Goal: Navigation & Orientation: Find specific page/section

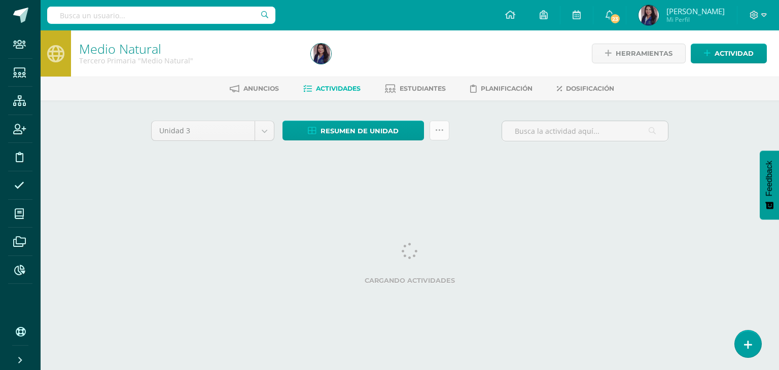
click at [444, 134] on link at bounding box center [440, 131] width 20 height 20
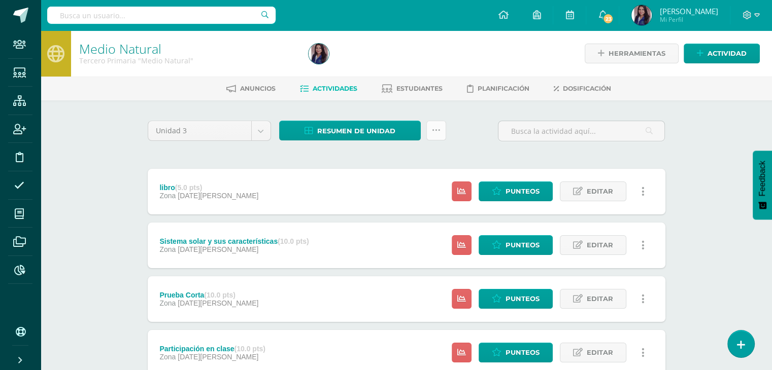
click at [438, 125] on link at bounding box center [436, 131] width 20 height 20
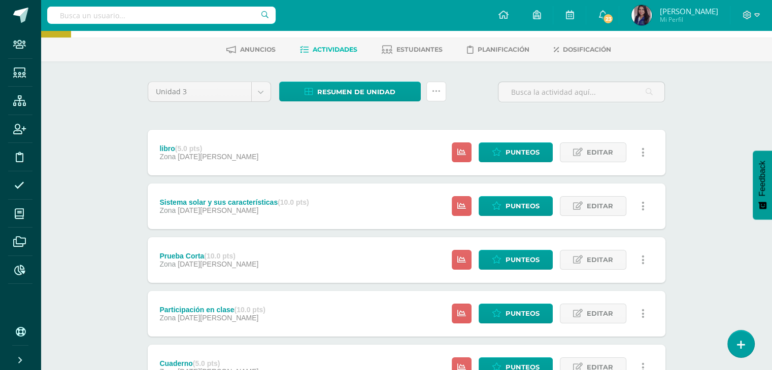
scroll to position [41, 0]
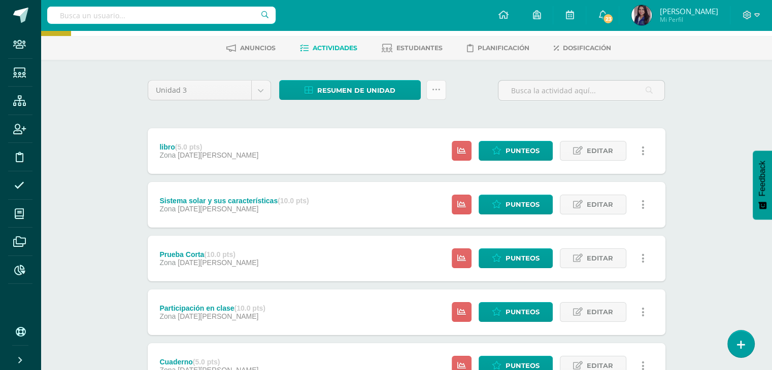
click at [432, 94] on link at bounding box center [436, 90] width 20 height 20
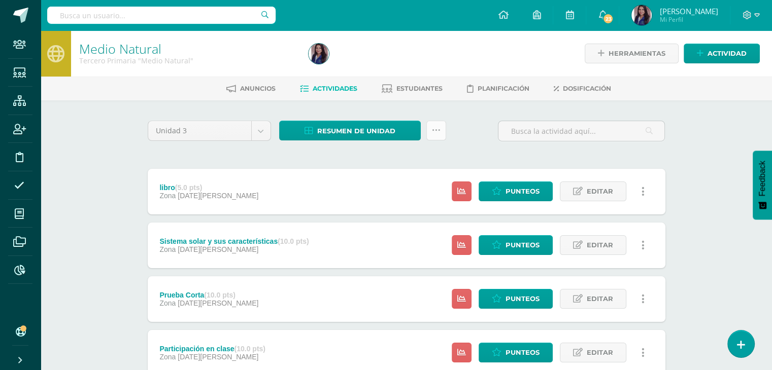
click at [432, 130] on icon at bounding box center [436, 130] width 9 height 9
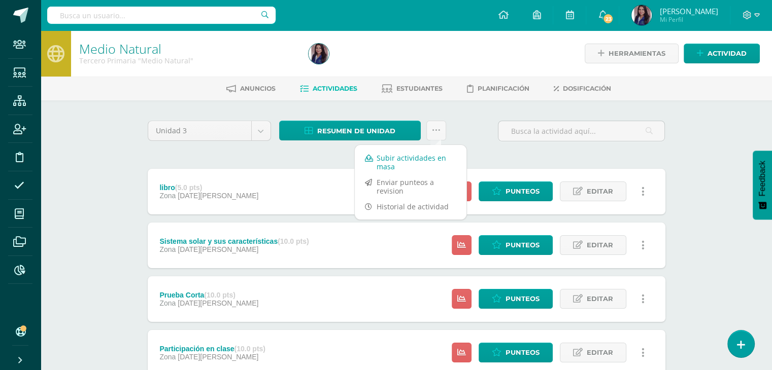
click at [387, 159] on link "Subir actividades en masa" at bounding box center [411, 162] width 112 height 24
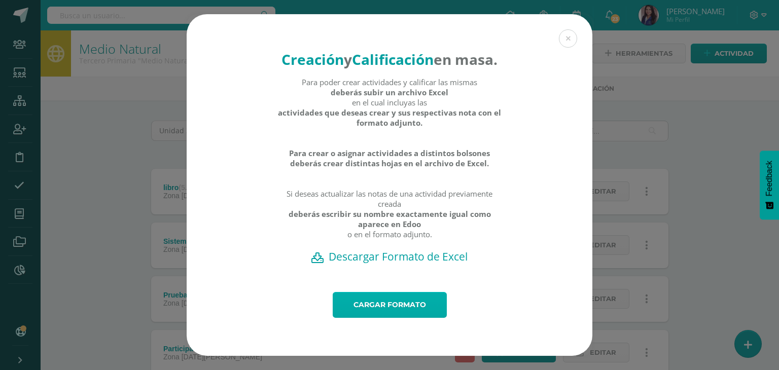
click at [393, 317] on link "Cargar formato" at bounding box center [390, 305] width 114 height 26
click at [568, 37] on button at bounding box center [568, 38] width 18 height 18
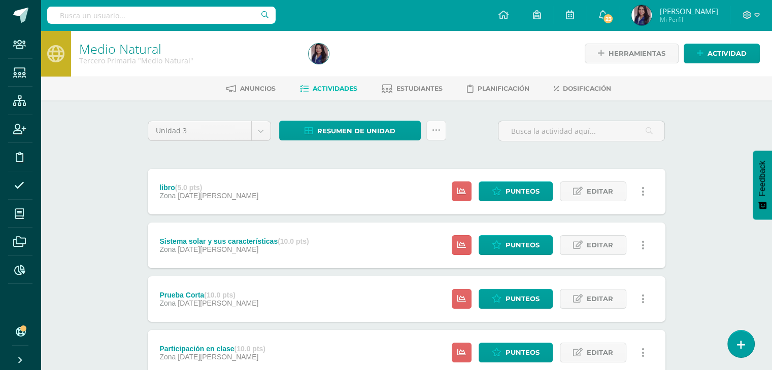
click at [436, 134] on icon at bounding box center [436, 130] width 9 height 9
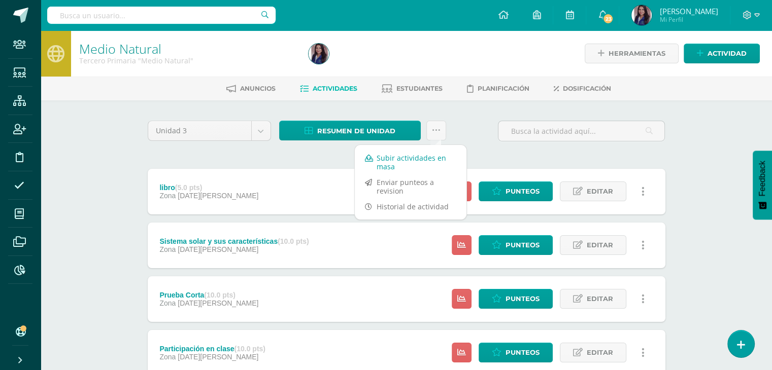
click at [385, 158] on link "Subir actividades en masa" at bounding box center [411, 162] width 112 height 24
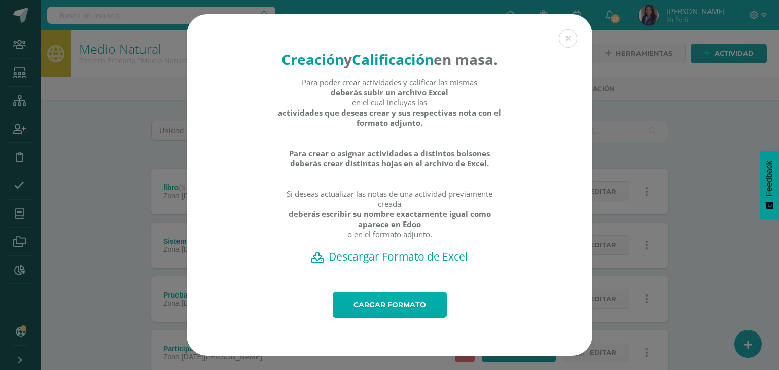
click at [398, 315] on link "Cargar formato" at bounding box center [390, 305] width 114 height 26
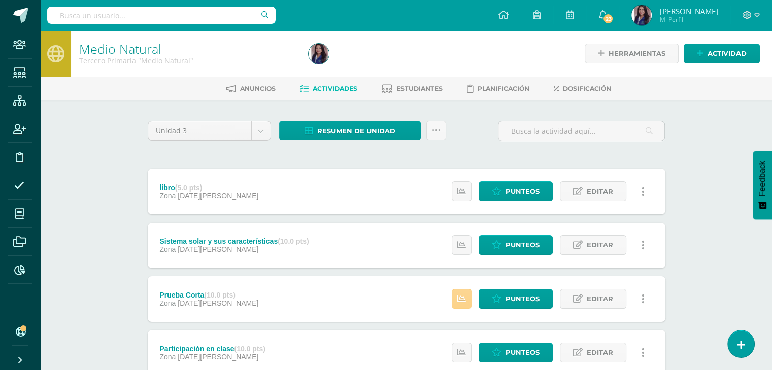
click at [460, 300] on icon at bounding box center [461, 299] width 9 height 9
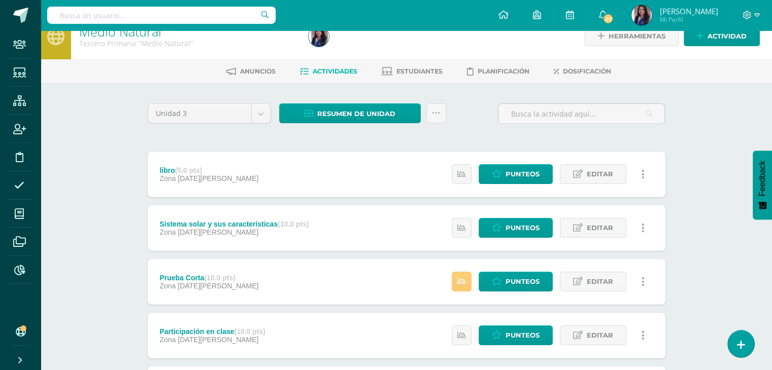
scroll to position [11, 0]
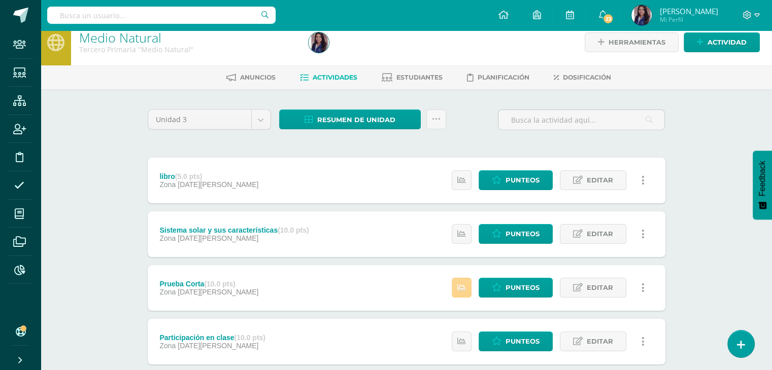
click at [466, 289] on icon at bounding box center [461, 288] width 9 height 9
click at [530, 286] on span "Punteos" at bounding box center [522, 288] width 34 height 19
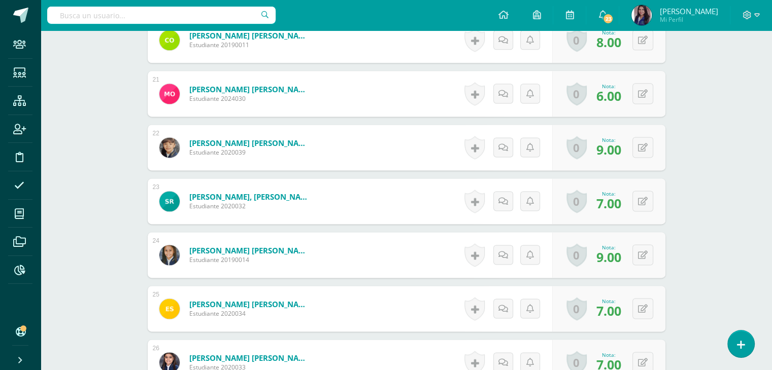
scroll to position [1355, 0]
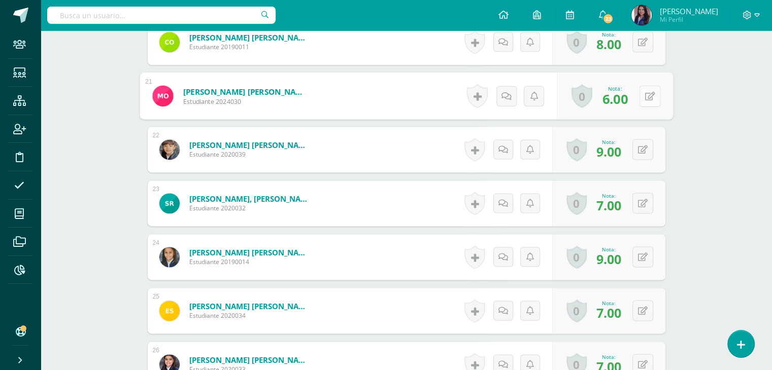
click at [640, 94] on button at bounding box center [649, 95] width 21 height 21
click at [577, 98] on input "6.00" at bounding box center [580, 99] width 41 height 20
type input "7.00"
click at [616, 104] on link at bounding box center [622, 99] width 20 height 20
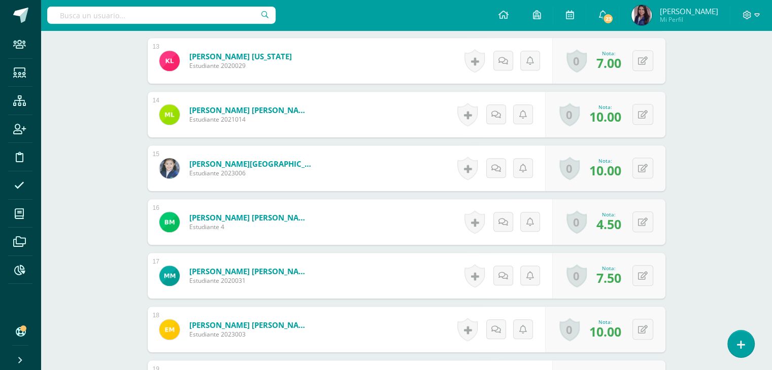
scroll to position [964, 0]
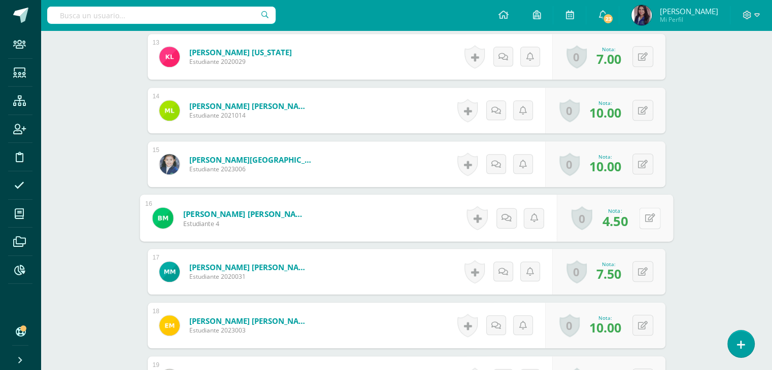
click at [645, 217] on icon at bounding box center [649, 218] width 10 height 9
click at [593, 226] on input "4.50" at bounding box center [580, 221] width 41 height 20
click at [626, 223] on icon at bounding box center [622, 221] width 9 height 9
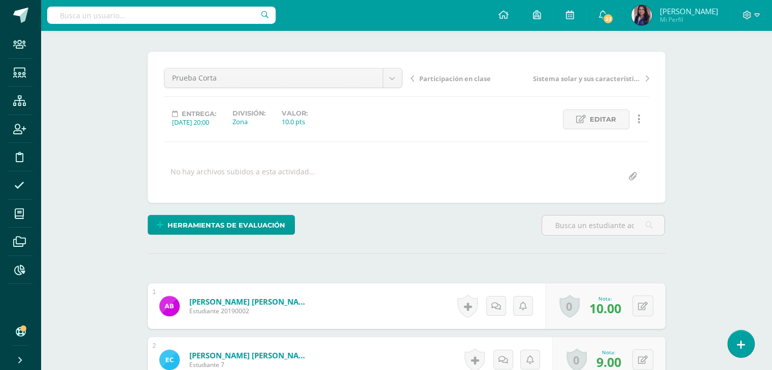
scroll to position [0, 0]
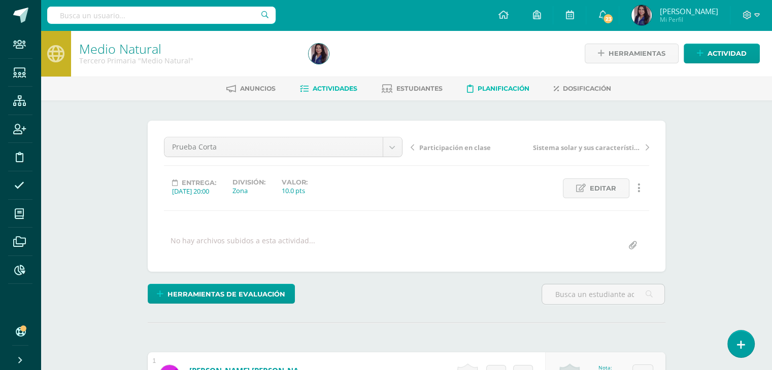
click at [495, 92] on span "Planificación" at bounding box center [503, 89] width 52 height 8
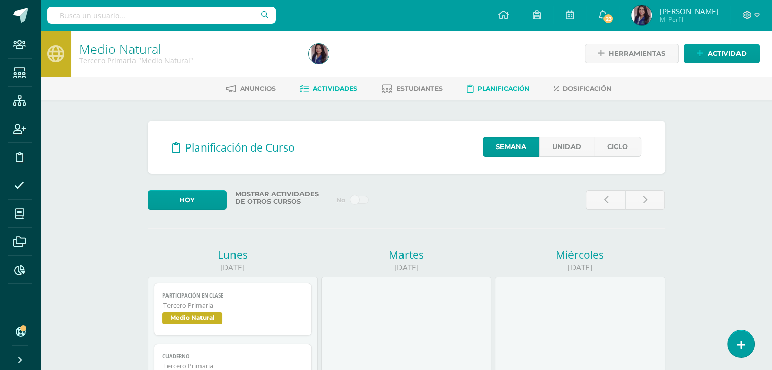
click at [329, 85] on span "Actividades" at bounding box center [335, 89] width 45 height 8
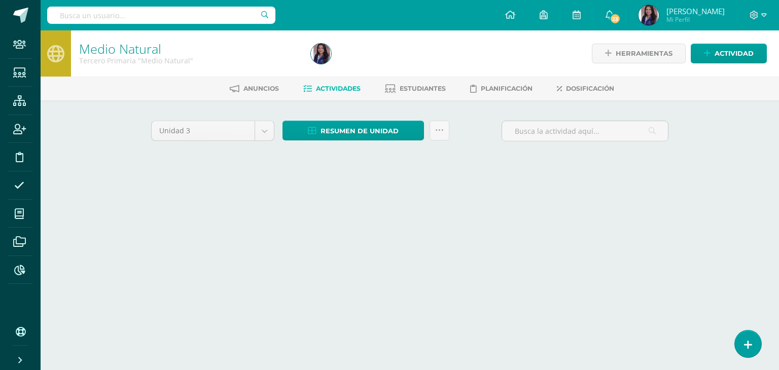
click at [588, 87] on span "Dosificación" at bounding box center [590, 89] width 48 height 8
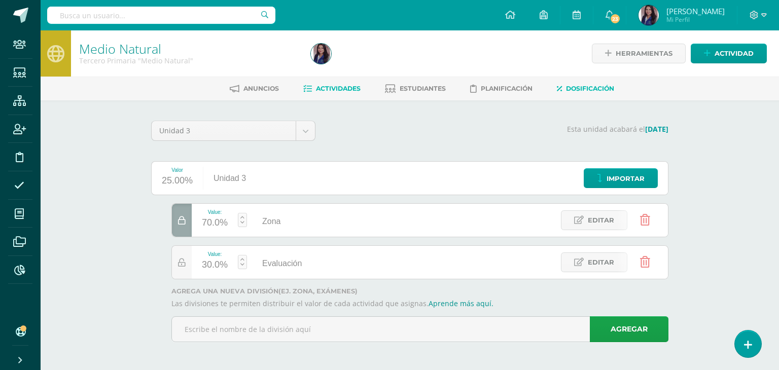
click at [347, 86] on span "Actividades" at bounding box center [338, 89] width 45 height 8
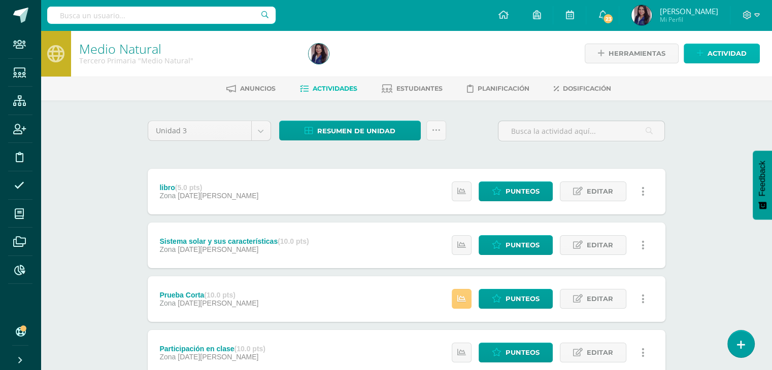
click at [714, 58] on span "Actividad" at bounding box center [726, 53] width 39 height 19
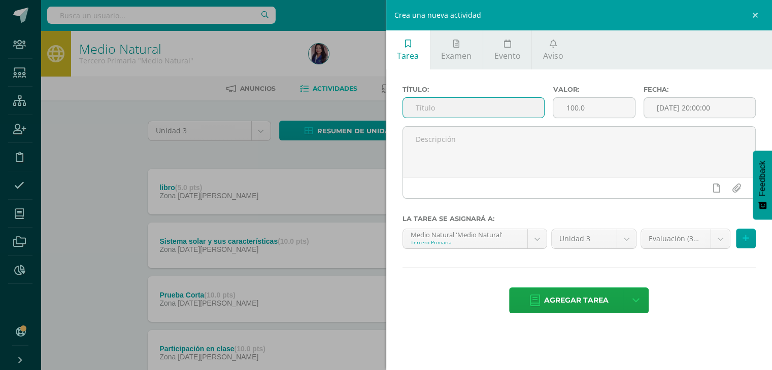
click at [461, 102] on input "text" at bounding box center [474, 108] width 142 height 20
type input "Evaluación"
click at [588, 109] on input "100.0" at bounding box center [593, 108] width 81 height 20
type input "1"
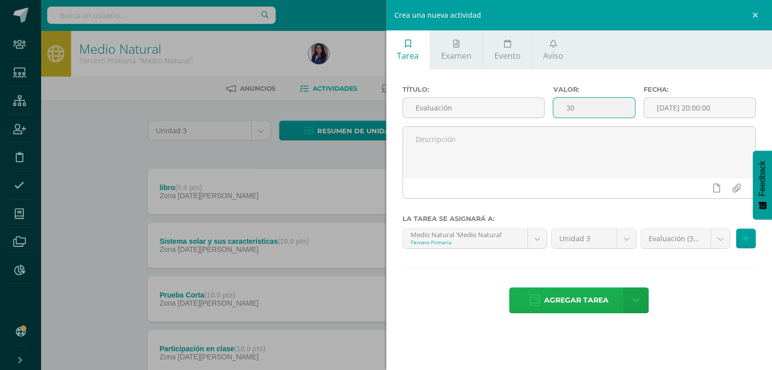
type input "30"
click at [594, 303] on span "Agregar tarea" at bounding box center [576, 300] width 64 height 25
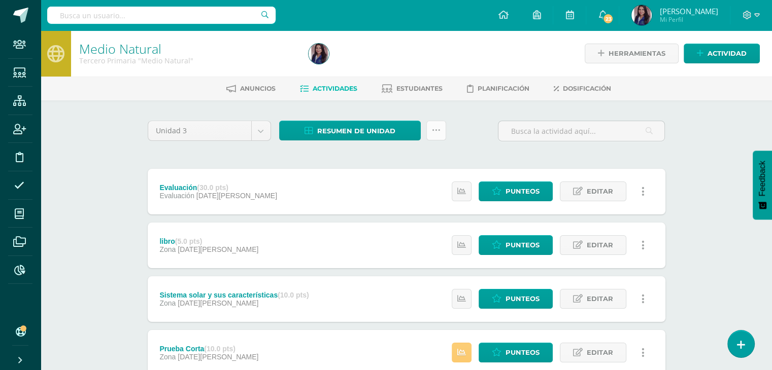
click at [437, 132] on icon at bounding box center [436, 130] width 9 height 9
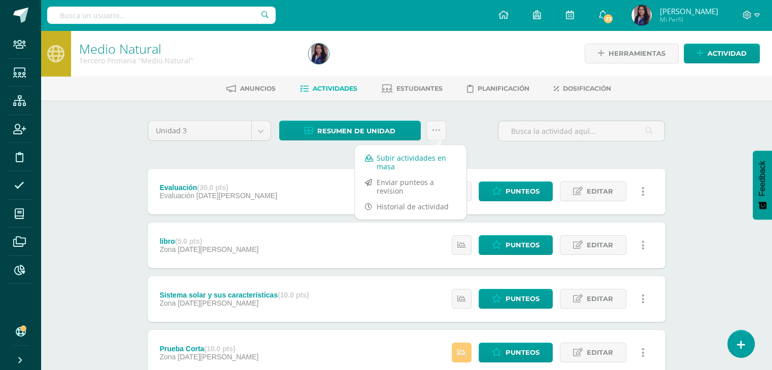
click at [388, 156] on link "Subir actividades en masa" at bounding box center [411, 162] width 112 height 24
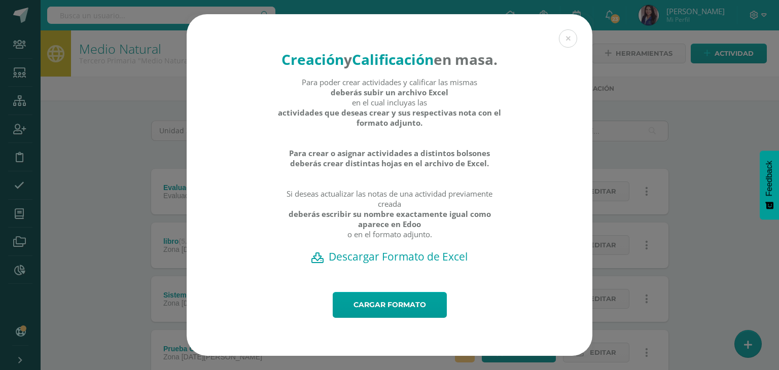
click at [415, 264] on h2 "Descargar Formato de Excel" at bounding box center [389, 257] width 370 height 14
click at [567, 35] on button at bounding box center [568, 38] width 18 height 18
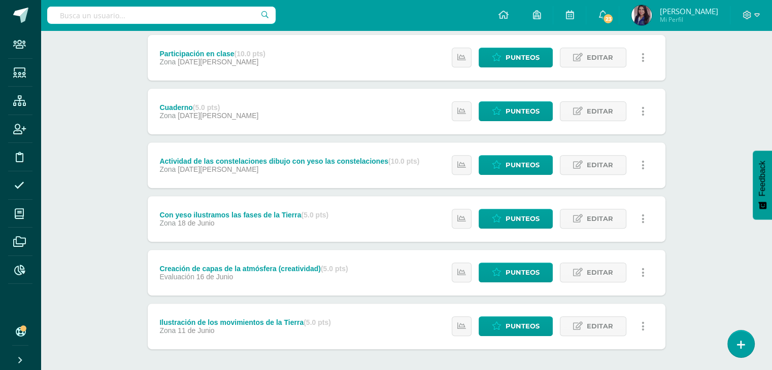
scroll to position [350, 0]
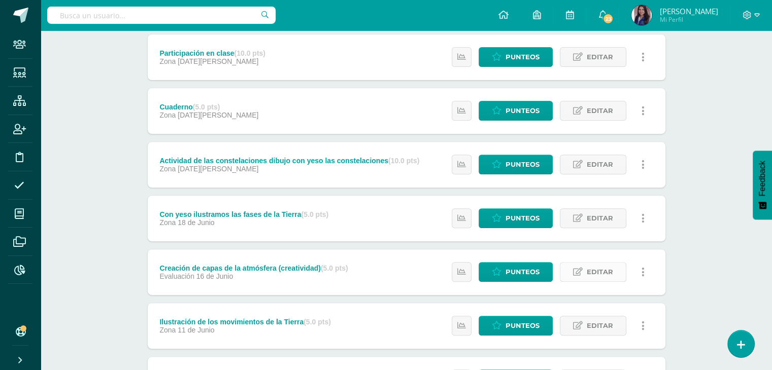
click at [593, 277] on span "Editar" at bounding box center [600, 272] width 26 height 19
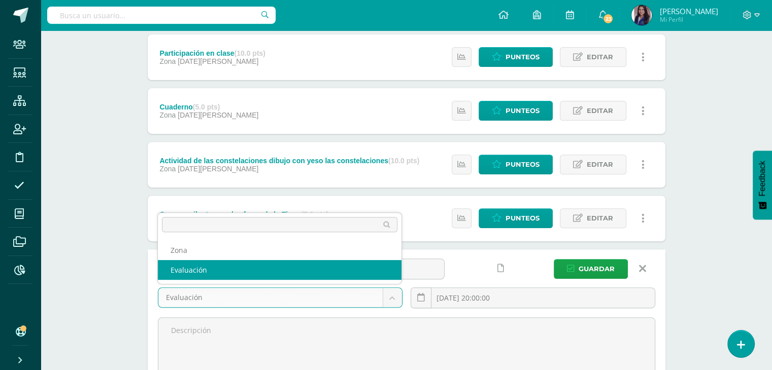
click at [395, 298] on body "Tarea asignada exitosamente Staff Estudiantes Estructura Inscripción Disciplina…" at bounding box center [386, 132] width 772 height 965
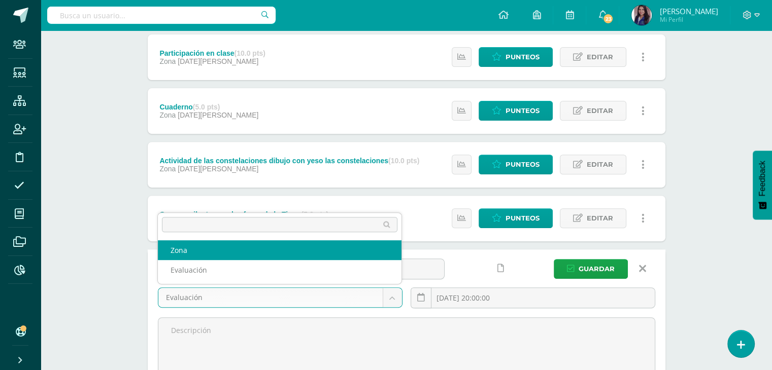
select select "63386"
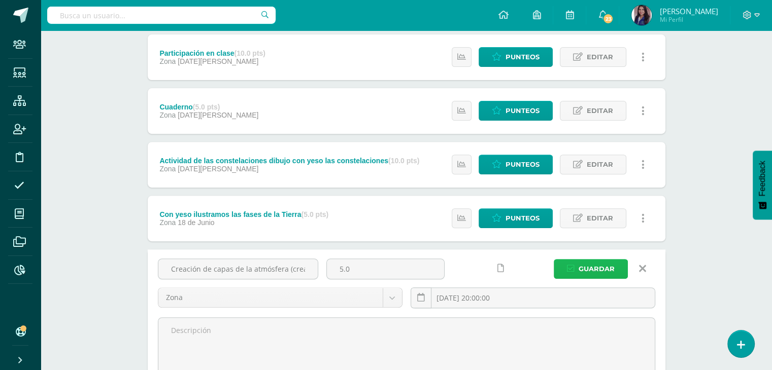
click at [596, 272] on span "Guardar" at bounding box center [596, 269] width 36 height 19
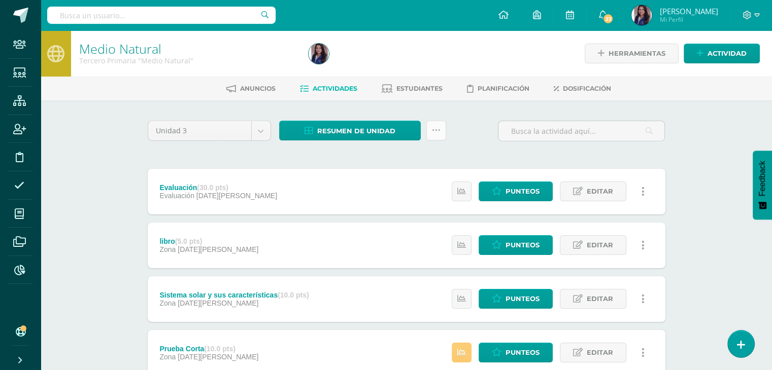
click at [432, 130] on icon at bounding box center [436, 130] width 9 height 9
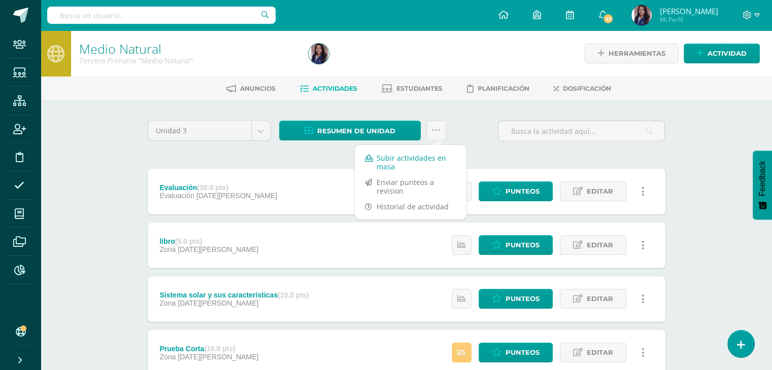
click at [373, 160] on link "Subir actividades en masa" at bounding box center [411, 162] width 112 height 24
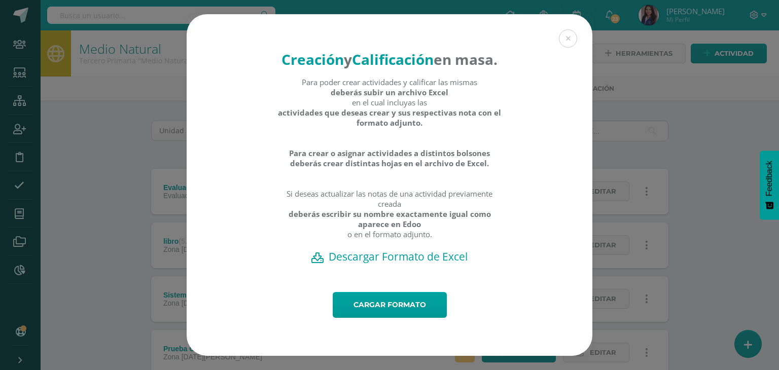
click at [414, 264] on h2 "Descargar Formato de Excel" at bounding box center [389, 257] width 370 height 14
click at [402, 312] on link "Cargar formato" at bounding box center [390, 305] width 114 height 26
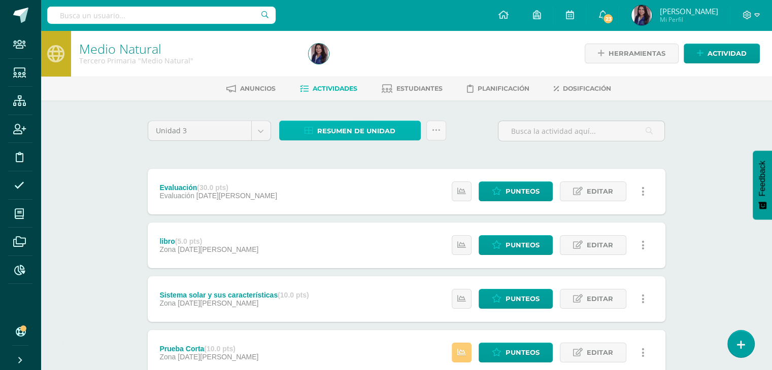
click at [359, 128] on span "Resumen de unidad" at bounding box center [356, 131] width 78 height 19
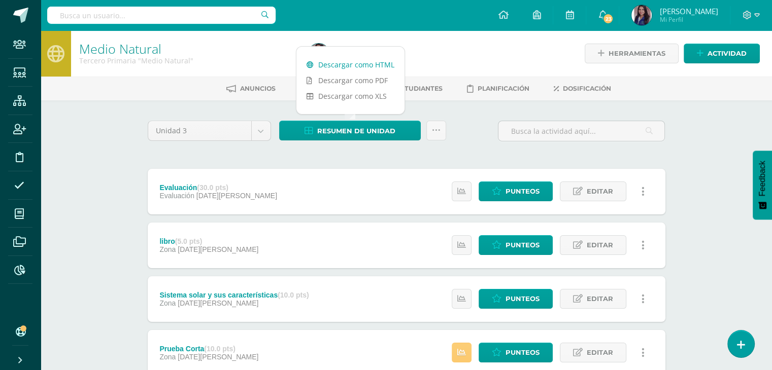
click at [359, 64] on link "Descargar como HTML" at bounding box center [350, 65] width 108 height 16
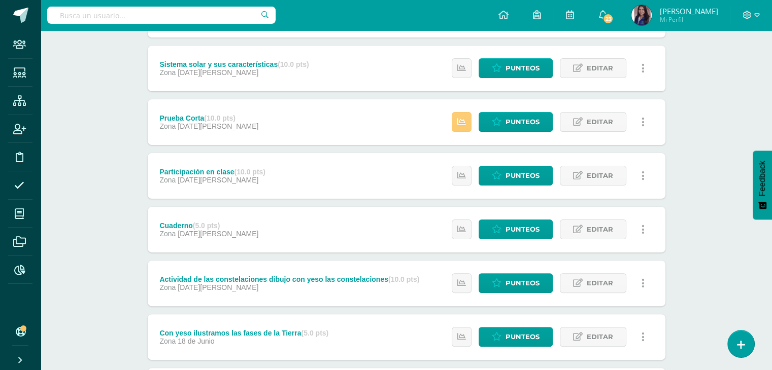
scroll to position [233, 0]
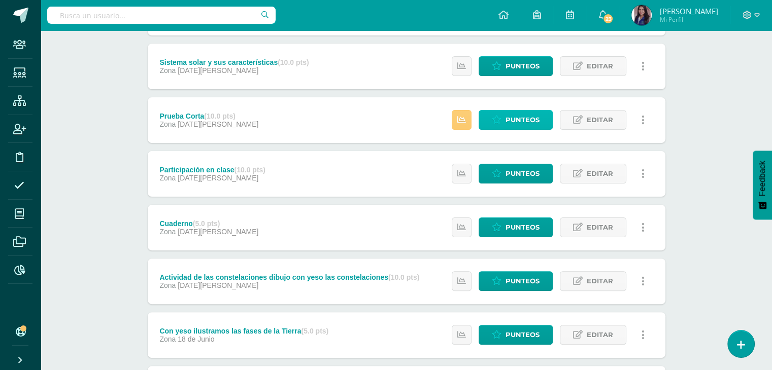
click at [523, 119] on span "Punteos" at bounding box center [522, 120] width 34 height 19
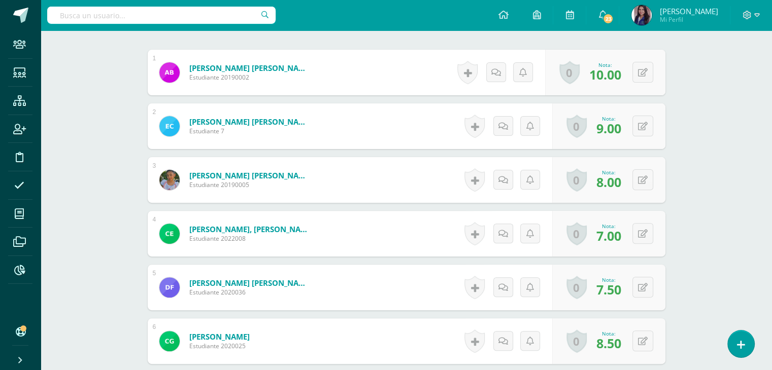
scroll to position [347, 0]
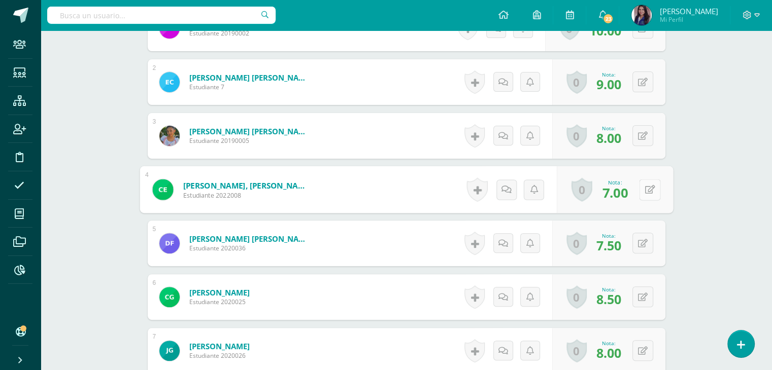
click at [642, 188] on button at bounding box center [649, 189] width 21 height 21
click at [578, 191] on input "7.00" at bounding box center [580, 192] width 41 height 20
type input "8.00"
click at [626, 194] on link at bounding box center [622, 193] width 20 height 20
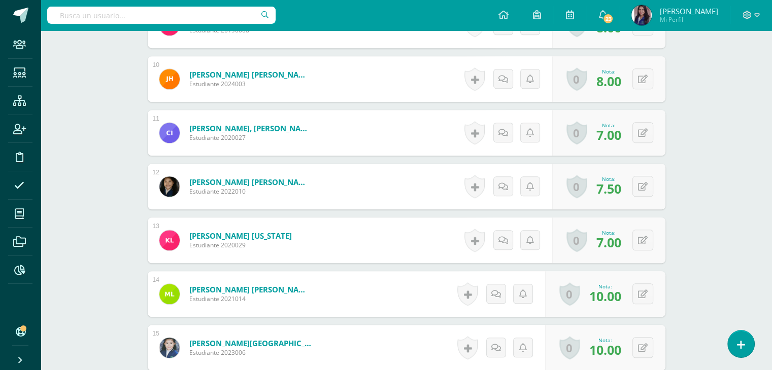
scroll to position [785, 0]
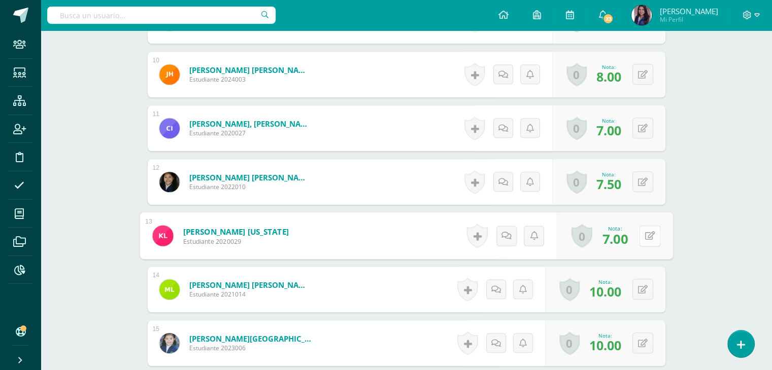
click at [639, 237] on button at bounding box center [649, 235] width 21 height 21
click at [574, 237] on input "7.00" at bounding box center [580, 239] width 41 height 20
type input "8.00"
click at [627, 238] on link at bounding box center [622, 239] width 20 height 20
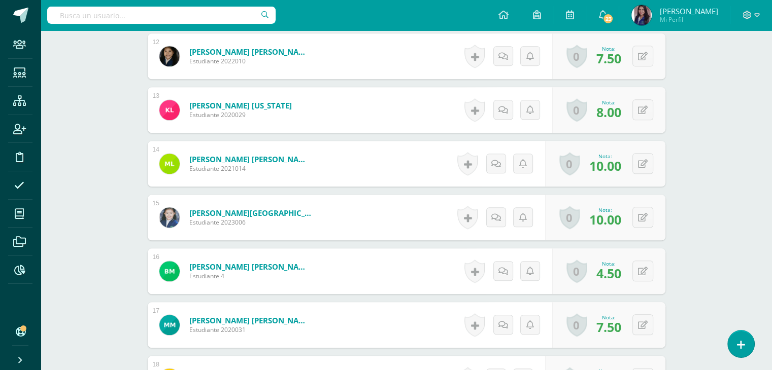
scroll to position [928, 0]
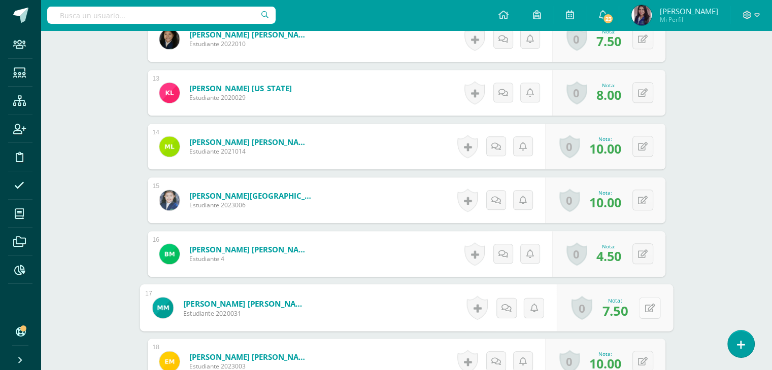
click at [641, 308] on button at bounding box center [649, 307] width 21 height 21
click at [579, 309] on input "7.50" at bounding box center [580, 311] width 41 height 20
type input "7"
type input "8"
click at [620, 311] on icon at bounding box center [622, 311] width 9 height 9
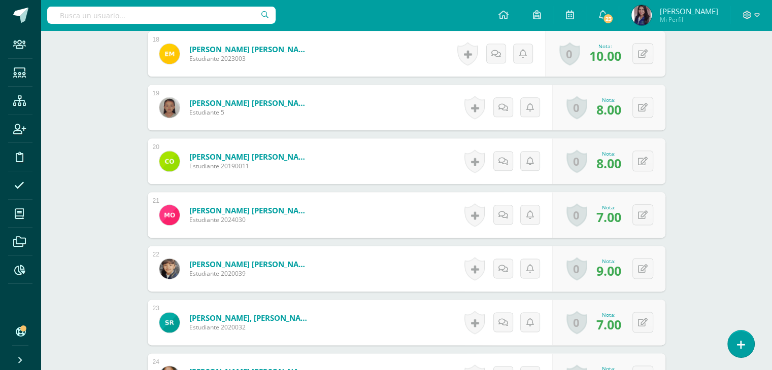
scroll to position [1253, 0]
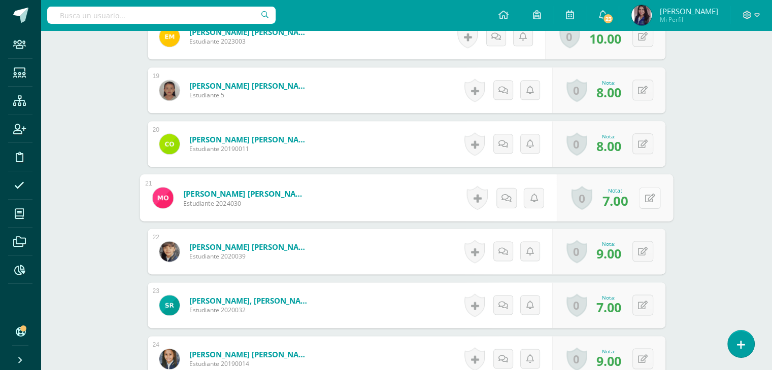
click at [637, 201] on div "0 Logros Logros obtenidos Aún no hay logros agregados Nota: 7.00" at bounding box center [614, 198] width 116 height 47
click at [647, 195] on icon at bounding box center [649, 197] width 10 height 9
type input "8"
click at [623, 199] on icon at bounding box center [622, 201] width 9 height 9
click at [645, 302] on icon at bounding box center [643, 305] width 10 height 9
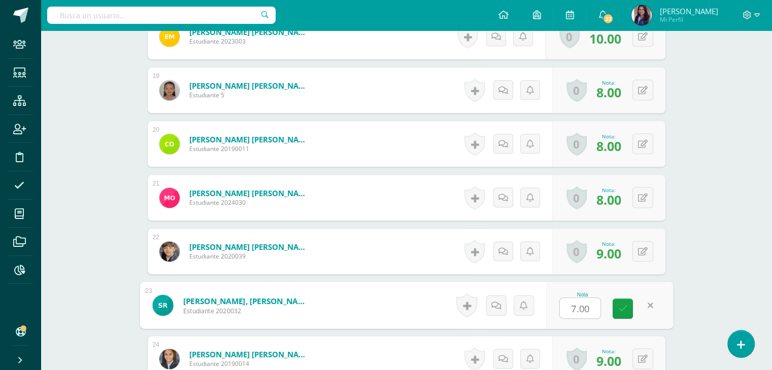
type input "8"
click at [626, 308] on link at bounding box center [622, 309] width 20 height 20
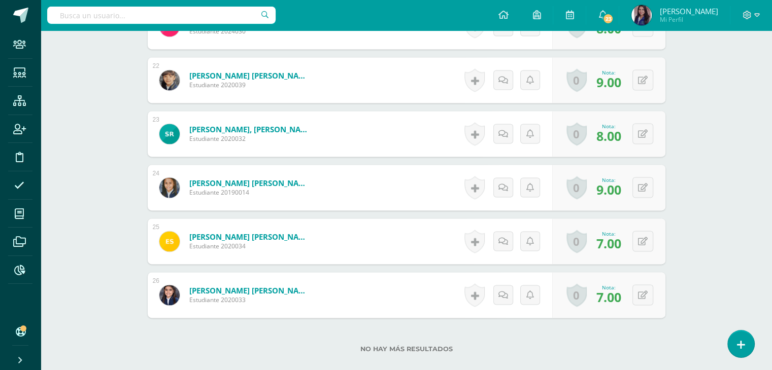
scroll to position [1392, 0]
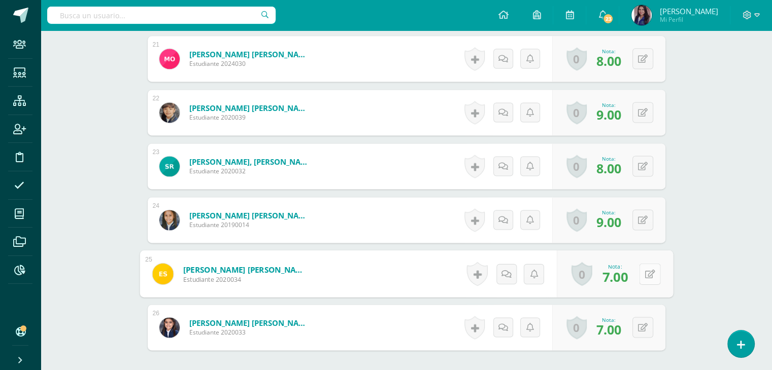
click at [644, 271] on icon at bounding box center [649, 273] width 10 height 9
click at [616, 278] on link at bounding box center [622, 277] width 20 height 20
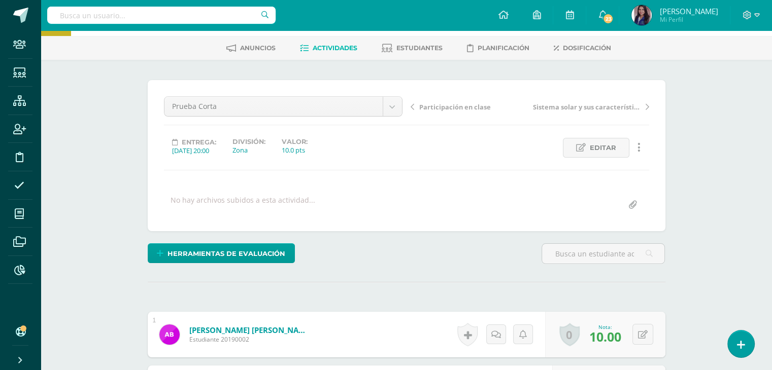
scroll to position [0, 0]
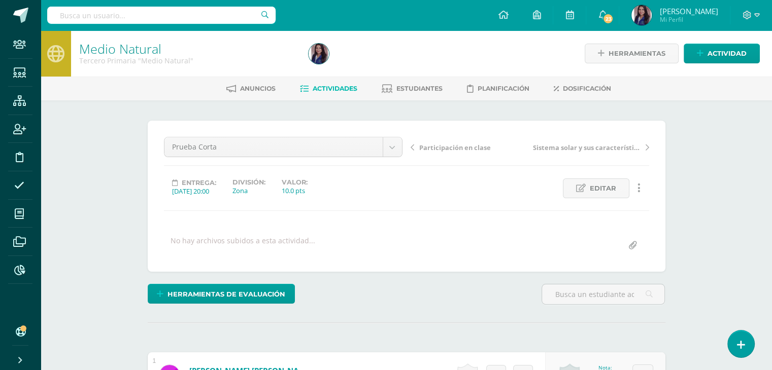
click at [341, 92] on span "Actividades" at bounding box center [335, 89] width 45 height 8
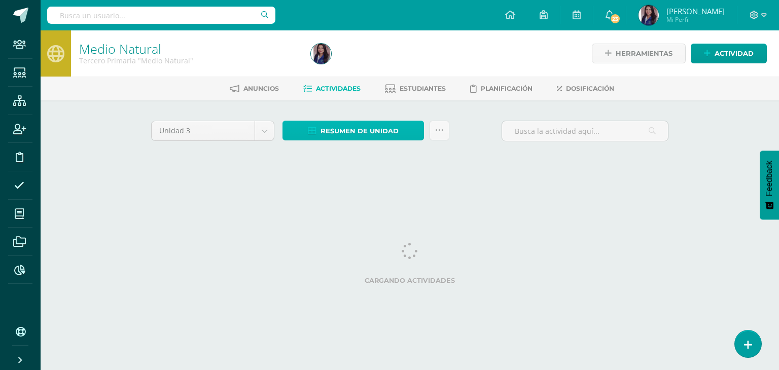
click at [376, 132] on span "Resumen de unidad" at bounding box center [360, 131] width 78 height 19
click at [382, 67] on div at bounding box center [425, 53] width 236 height 46
click at [373, 127] on span "Resumen de unidad" at bounding box center [360, 131] width 78 height 19
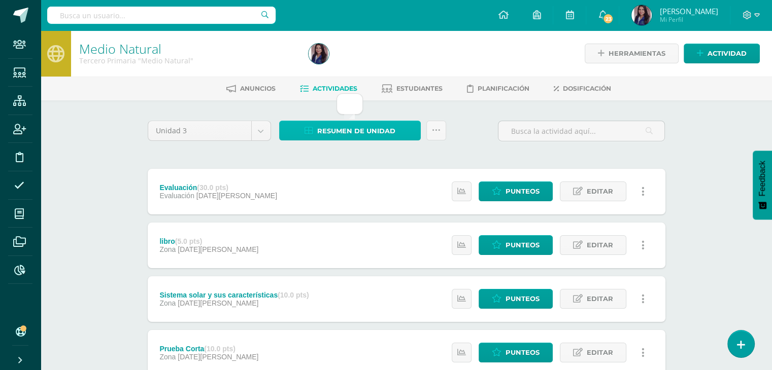
click at [376, 131] on span "Resumen de unidad" at bounding box center [356, 131] width 78 height 19
click at [379, 134] on span "Resumen de unidad" at bounding box center [356, 131] width 78 height 19
click at [392, 130] on span "Resumen de unidad" at bounding box center [356, 131] width 78 height 19
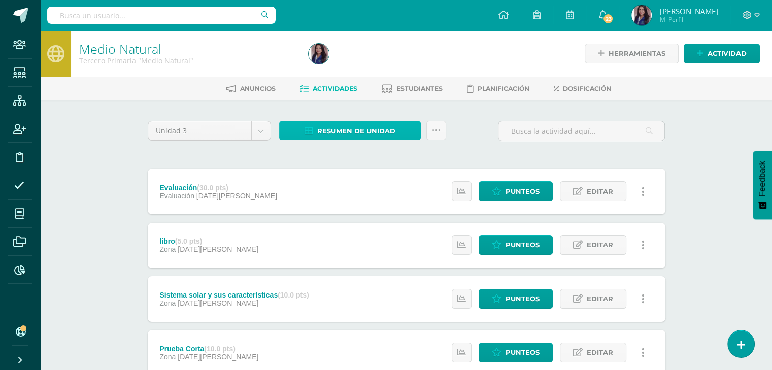
click at [384, 127] on span "Resumen de unidad" at bounding box center [356, 131] width 78 height 19
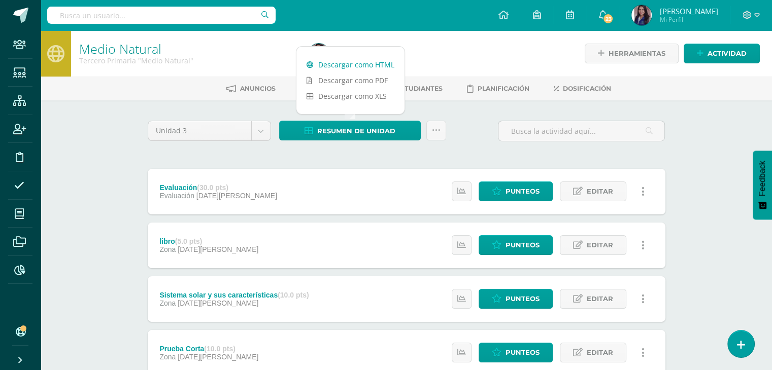
click at [362, 65] on link "Descargar como HTML" at bounding box center [350, 65] width 108 height 16
click at [434, 57] on div at bounding box center [420, 53] width 233 height 46
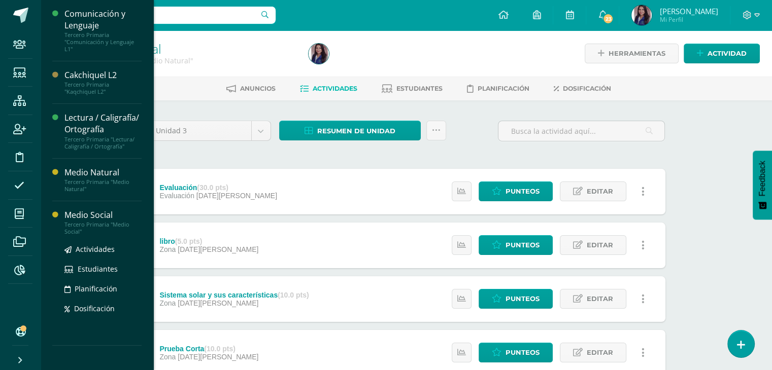
click at [75, 214] on div "Medio Social" at bounding box center [102, 216] width 77 height 12
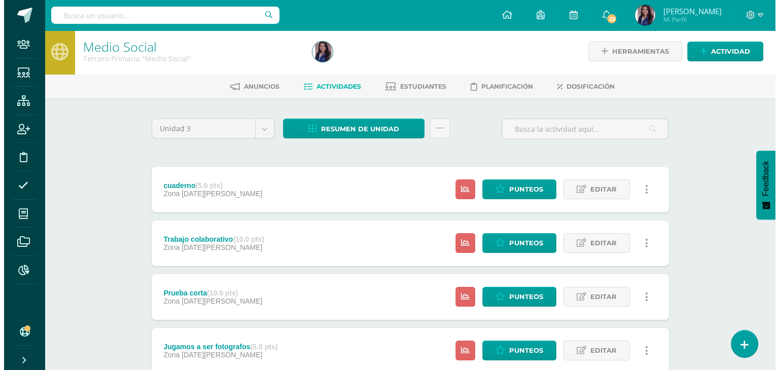
scroll to position [3, 0]
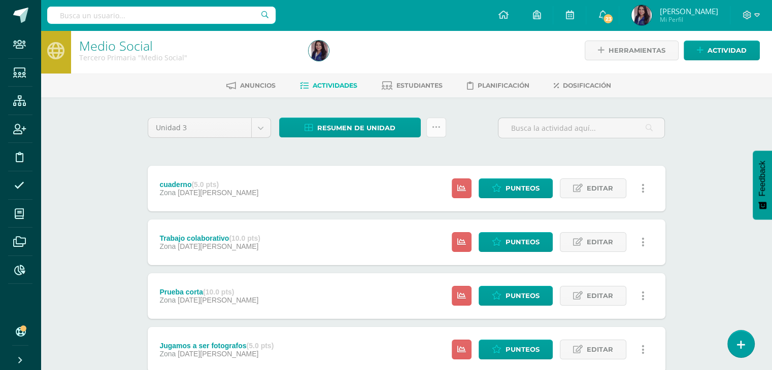
click at [438, 126] on icon at bounding box center [436, 127] width 9 height 9
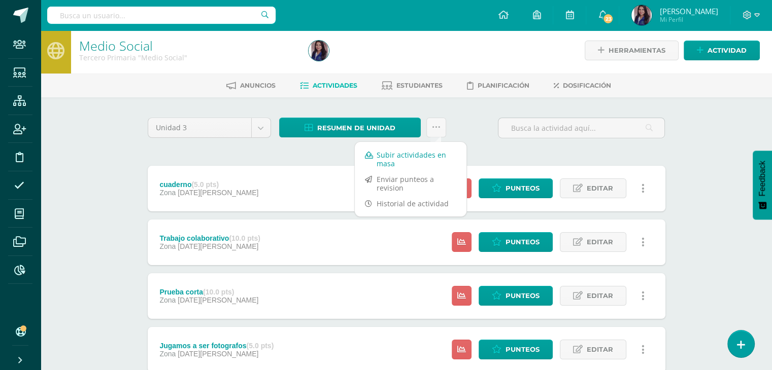
click at [392, 155] on link "Subir actividades en masa" at bounding box center [411, 159] width 112 height 24
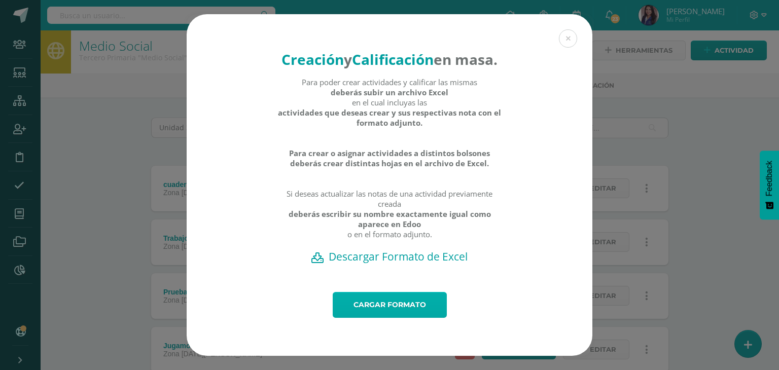
click at [409, 313] on link "Cargar formato" at bounding box center [390, 305] width 114 height 26
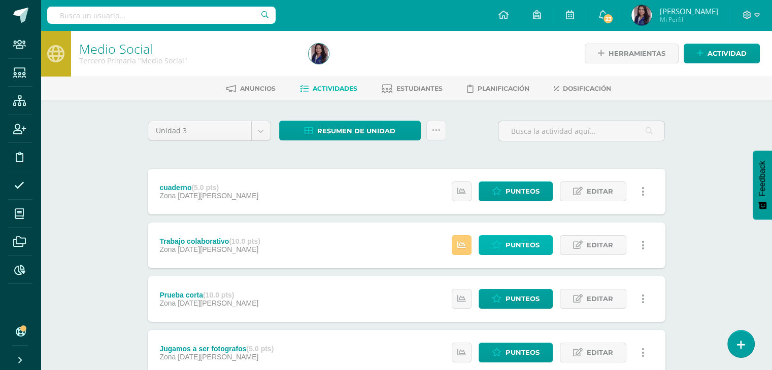
click at [507, 243] on span "Punteos" at bounding box center [522, 245] width 34 height 19
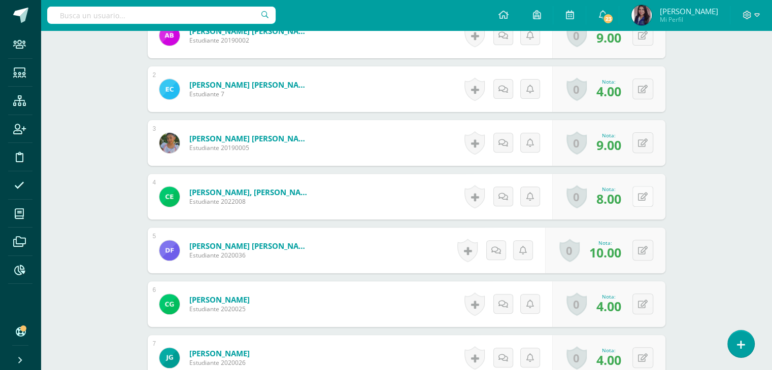
scroll to position [340, 0]
click at [637, 189] on div "0 [GEOGRAPHIC_DATA] Logros obtenidos Aún no hay logros agregados Nota: 8.00" at bounding box center [614, 196] width 116 height 47
click at [644, 193] on icon at bounding box center [649, 196] width 10 height 9
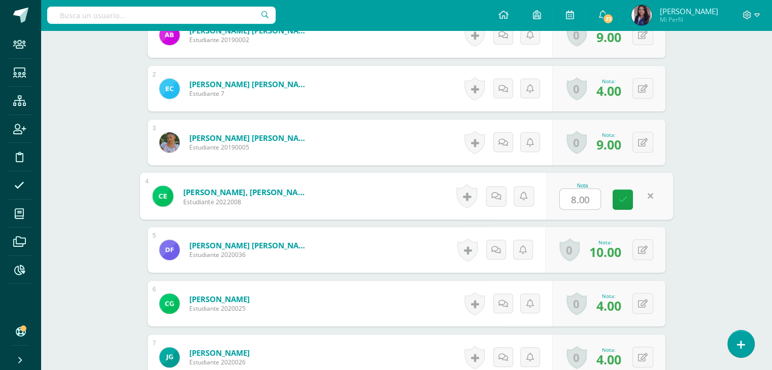
type input "9"
click at [621, 199] on icon at bounding box center [622, 199] width 9 height 9
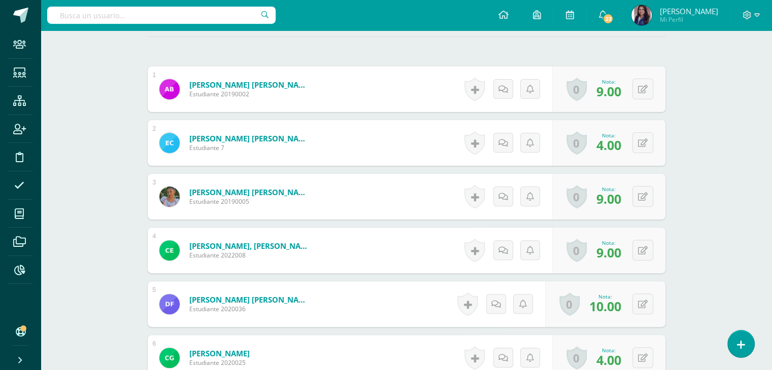
scroll to position [0, 0]
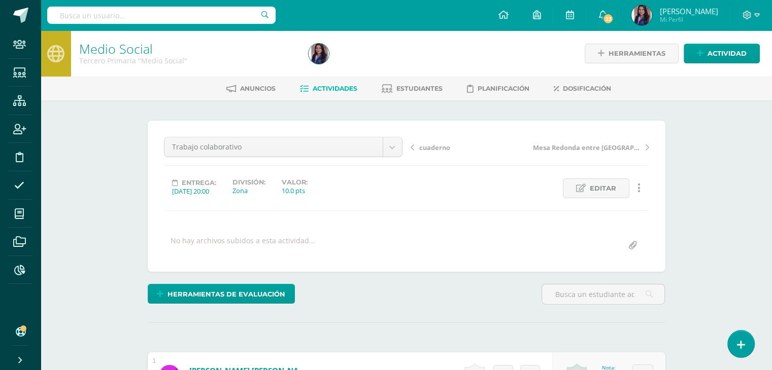
click at [328, 94] on link "Actividades" at bounding box center [328, 89] width 57 height 16
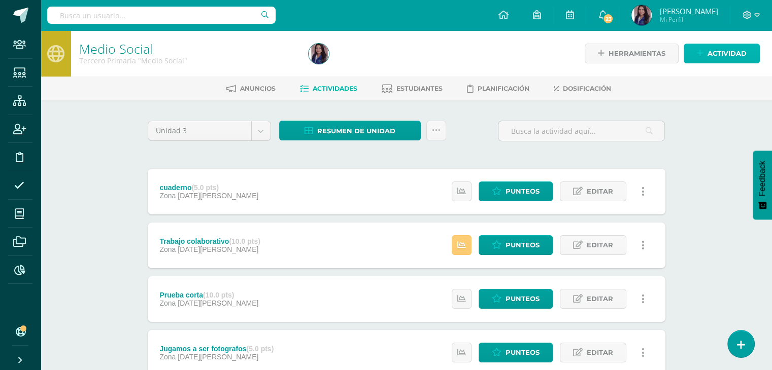
click at [716, 54] on span "Actividad" at bounding box center [726, 53] width 39 height 19
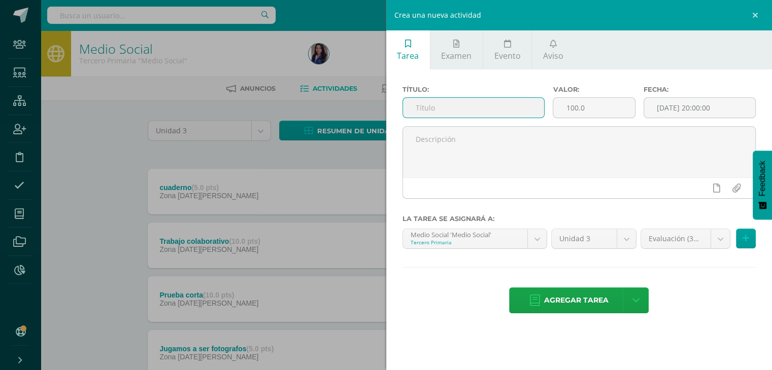
click at [453, 111] on input "text" at bounding box center [474, 108] width 142 height 20
type input "Evaluación"
click at [580, 113] on input "100.0" at bounding box center [593, 108] width 81 height 20
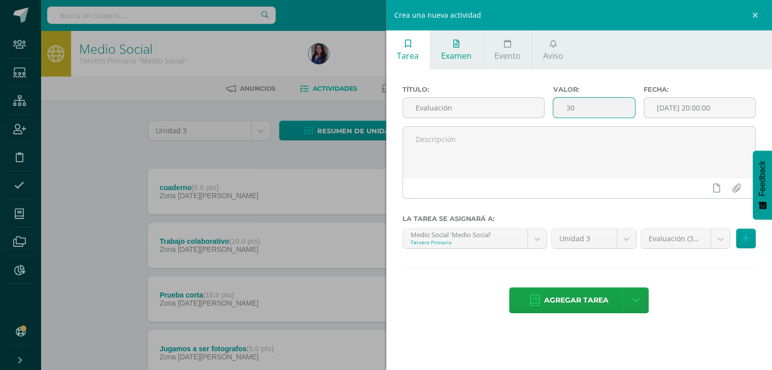
type input "30"
click at [468, 55] on span "Examen" at bounding box center [456, 55] width 30 height 11
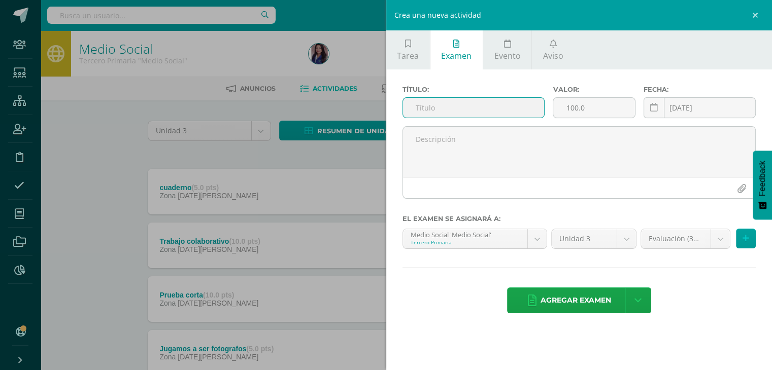
click at [459, 109] on input "text" at bounding box center [474, 108] width 142 height 20
type input "Evaluación"
click at [590, 102] on input "100.0" at bounding box center [593, 108] width 81 height 20
type input "1"
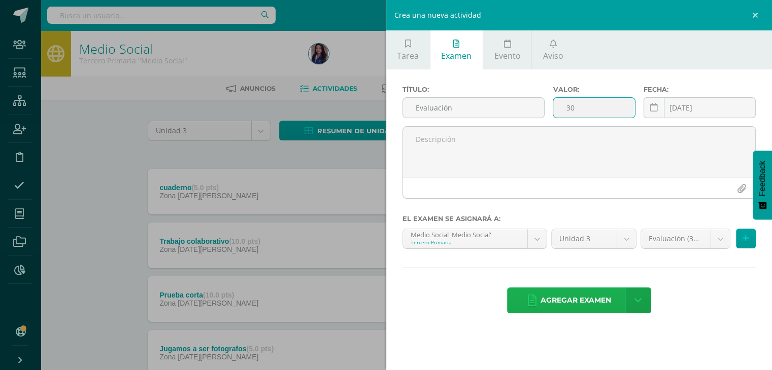
type input "30"
click at [583, 293] on span "Agregar examen" at bounding box center [575, 300] width 71 height 25
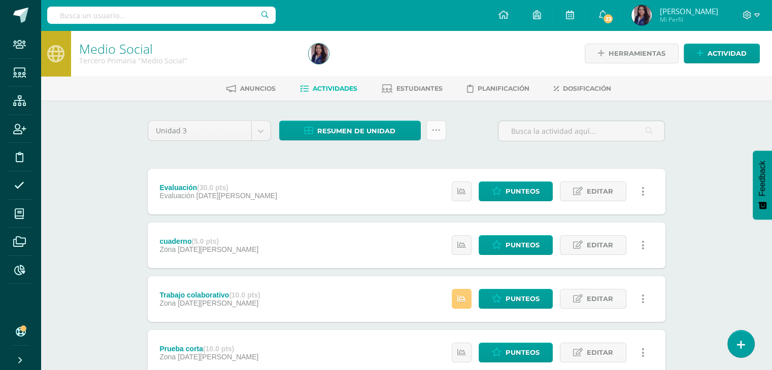
click at [437, 131] on icon at bounding box center [436, 130] width 9 height 9
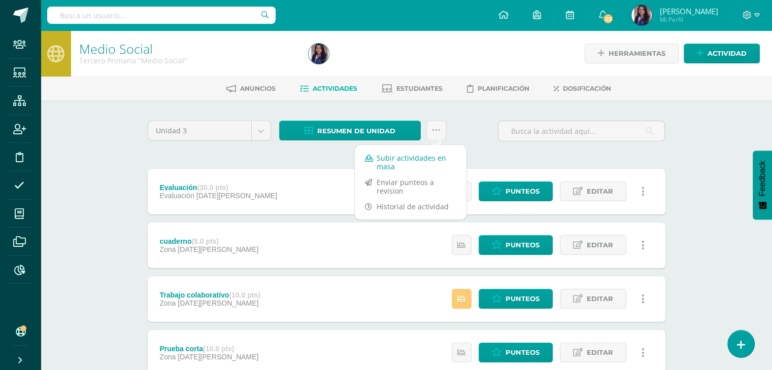
click at [415, 155] on link "Subir actividades en masa" at bounding box center [411, 162] width 112 height 24
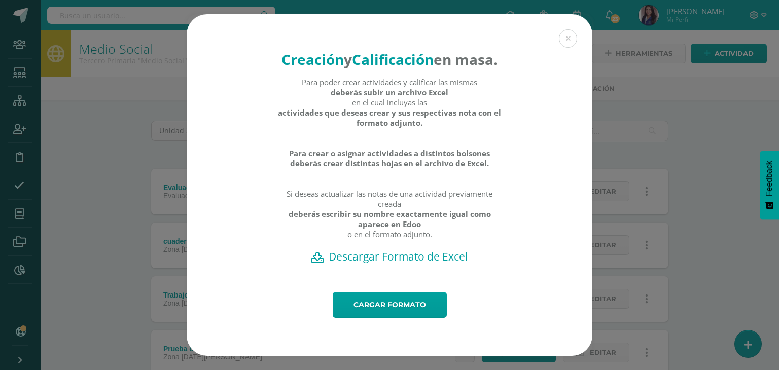
click at [395, 264] on h2 "Descargar Formato de Excel" at bounding box center [389, 257] width 370 height 14
click at [381, 318] on link "Cargar formato" at bounding box center [390, 305] width 114 height 26
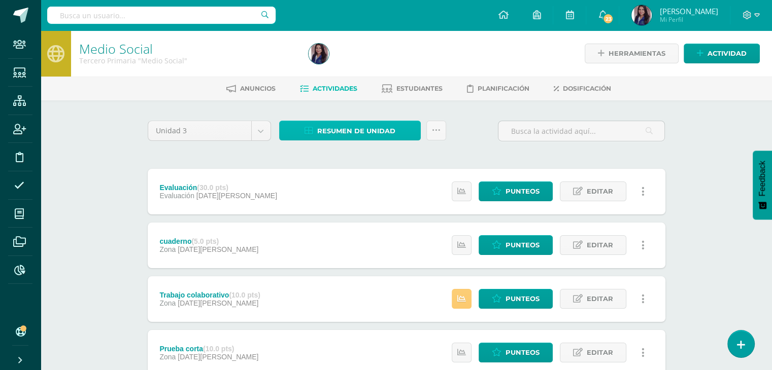
click at [358, 132] on span "Resumen de unidad" at bounding box center [356, 131] width 78 height 19
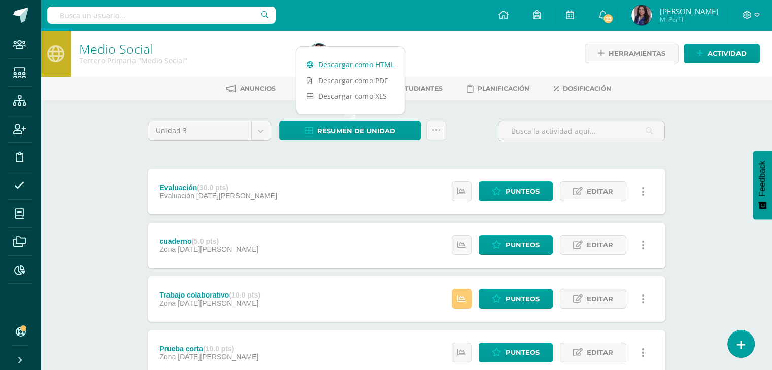
click at [351, 66] on link "Descargar como HTML" at bounding box center [350, 65] width 108 height 16
click at [166, 91] on ul "Anuncios Actividades Estudiantes Planificación Dosificación" at bounding box center [418, 88] width 731 height 17
click at [416, 253] on div "cuaderno (5.0 pts) Zona [DATE][PERSON_NAME] Estatus de Actividad: 0 Estudiantes…" at bounding box center [407, 246] width 518 height 46
